Goal: Information Seeking & Learning: Stay updated

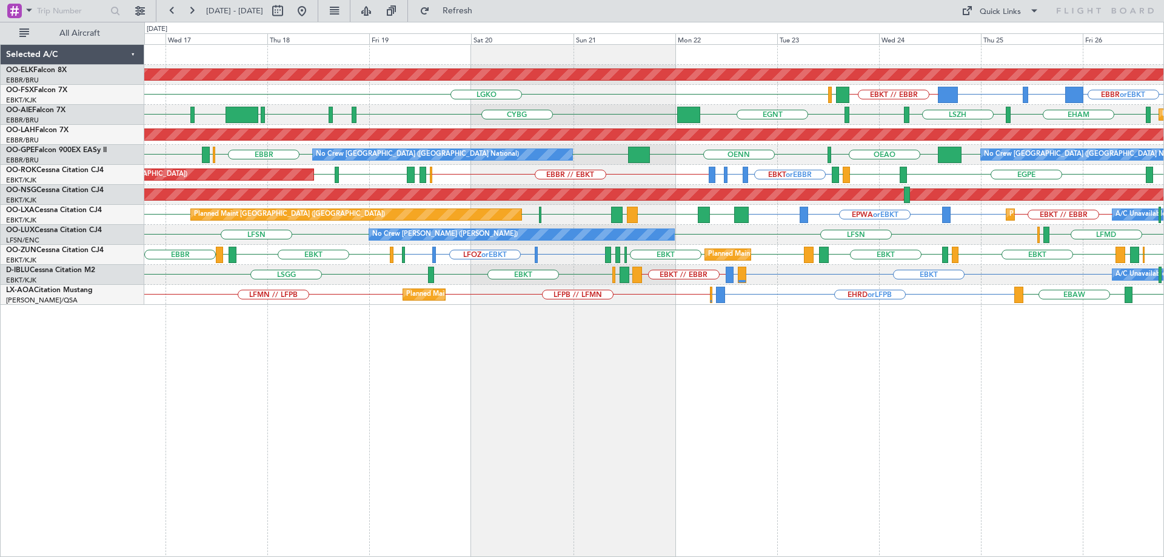
click at [692, 283] on div "A/C Unavailable Brussels (Brussels National) EBKT // EBBR EBKT LIRQ or EBKT ENA…" at bounding box center [653, 275] width 1019 height 20
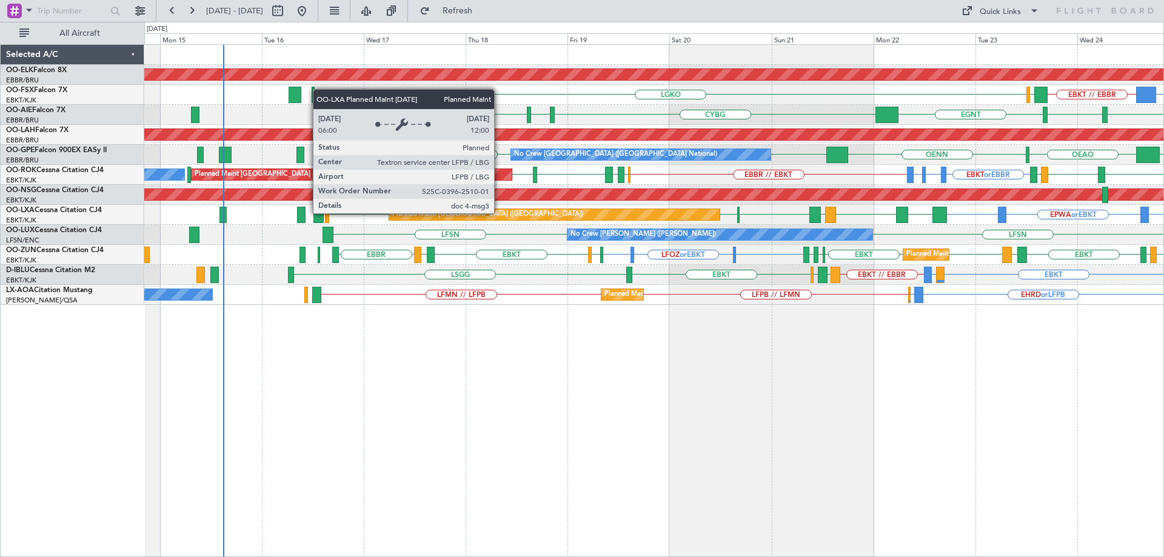
click at [584, 212] on div "Planned Maint Paris (Le Bourget)" at bounding box center [554, 214] width 330 height 11
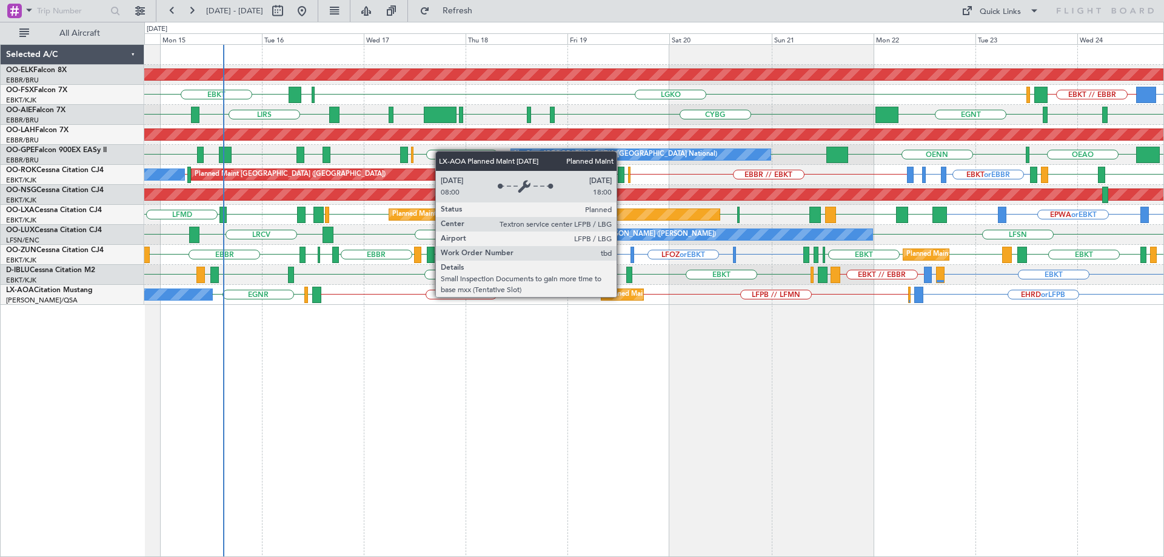
click at [622, 296] on div "Planned Maint Paris (Le Bourget)" at bounding box center [699, 295] width 191 height 18
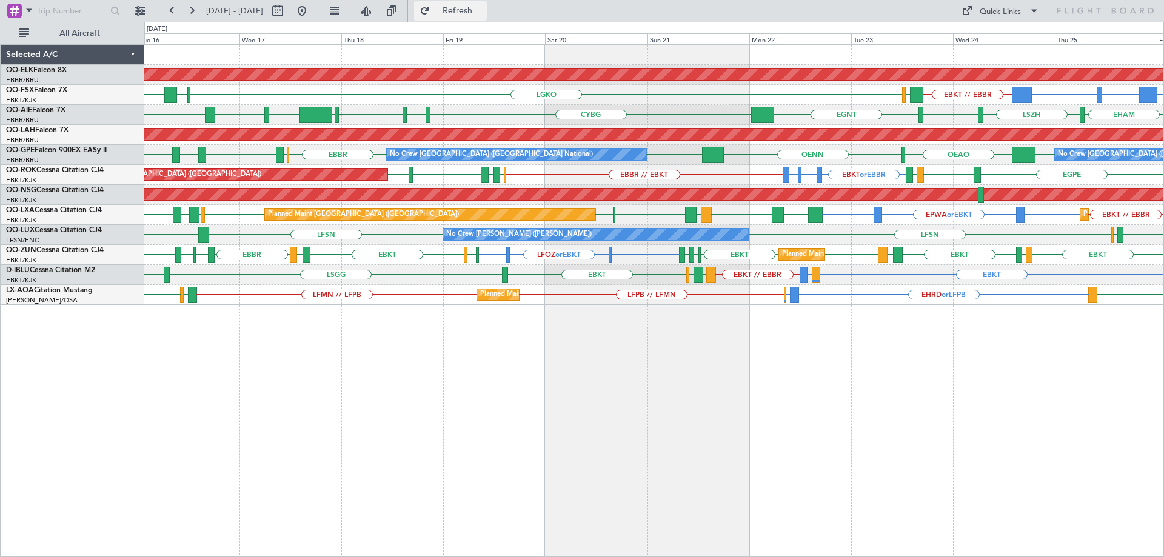
click at [472, 9] on span "Refresh" at bounding box center [457, 11] width 51 height 8
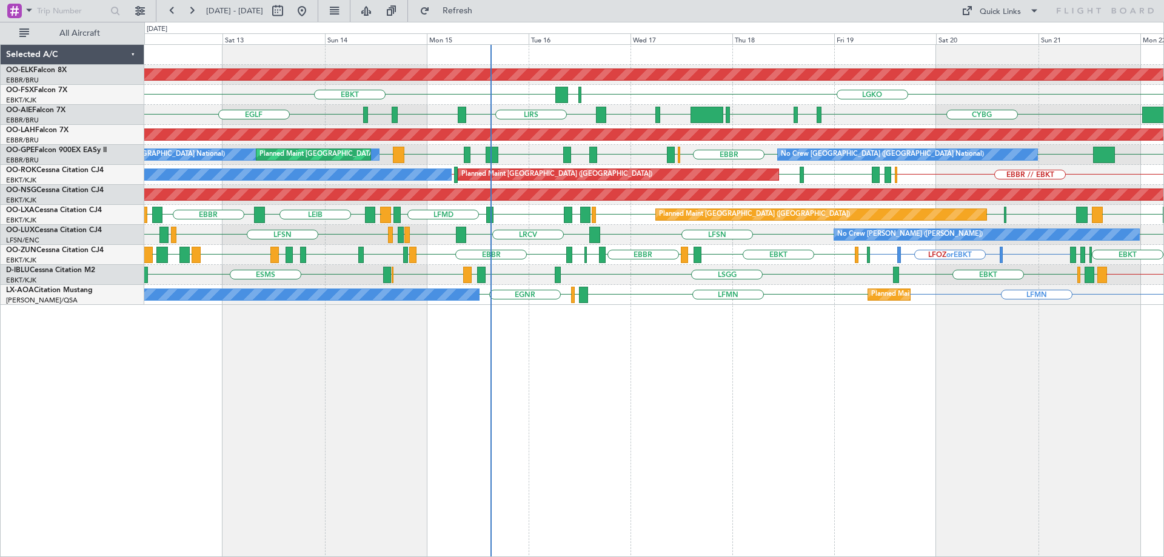
click at [729, 162] on div "Planned Maint Kortrijk-Wevelgem LGKO LGAV EBKT Planned Maint Kortrijk-Wevelgem …" at bounding box center [653, 175] width 1019 height 260
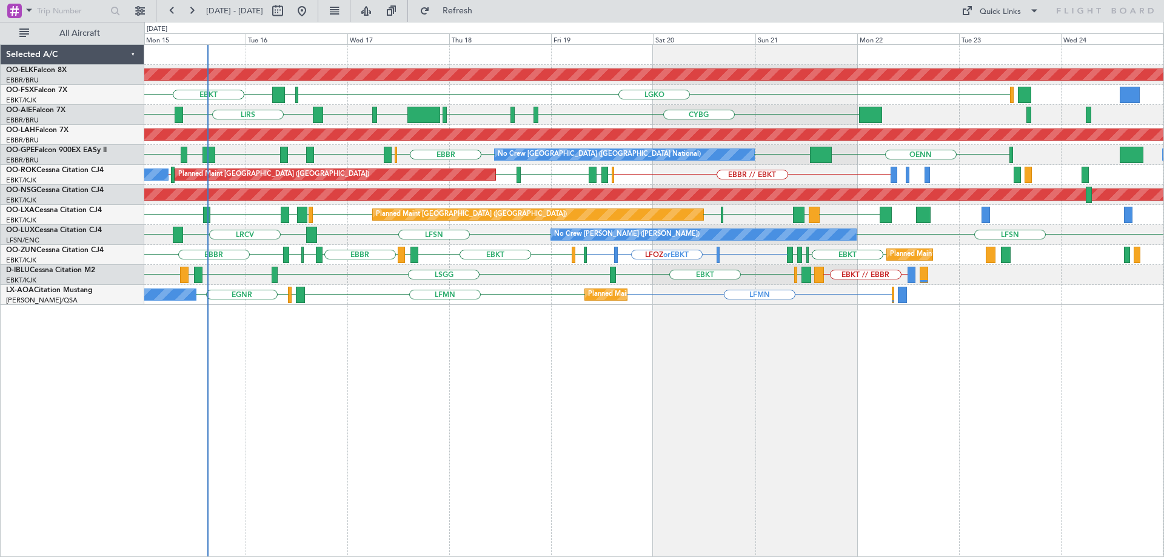
click at [711, 241] on div "Planned Maint Kortrijk-Wevelgem LGKO LGAV EBKT CYBG CYUL KBED KTEB EHAM EGLF LI…" at bounding box center [653, 175] width 1019 height 260
